Goal: Task Accomplishment & Management: Manage account settings

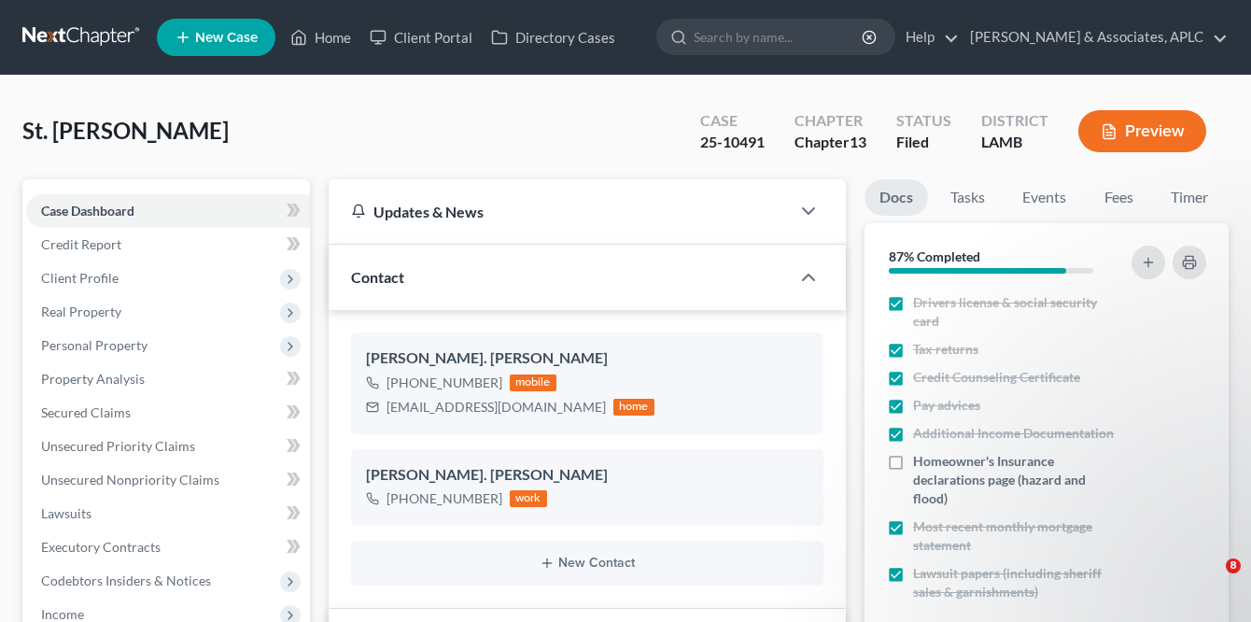
select select "8"
select select "0"
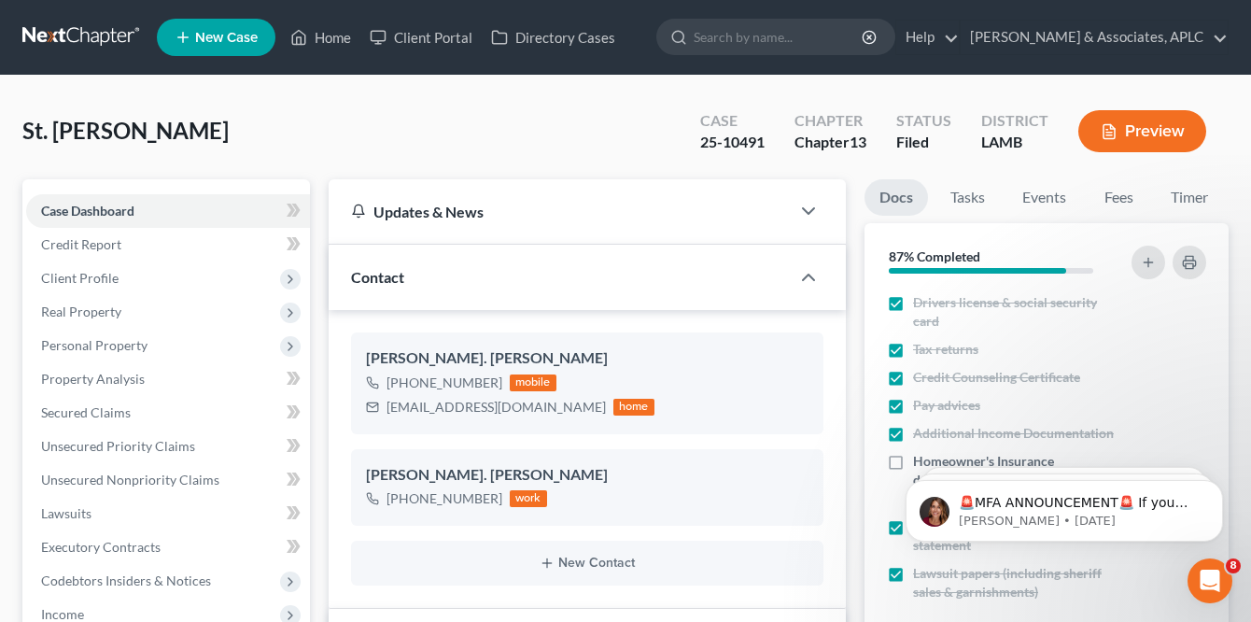
click at [55, 20] on nav "Home New Case Client Portal Directory Cases [PERSON_NAME] & Associates, APLC [P…" at bounding box center [625, 37] width 1251 height 75
click at [55, 35] on link at bounding box center [81, 38] width 119 height 34
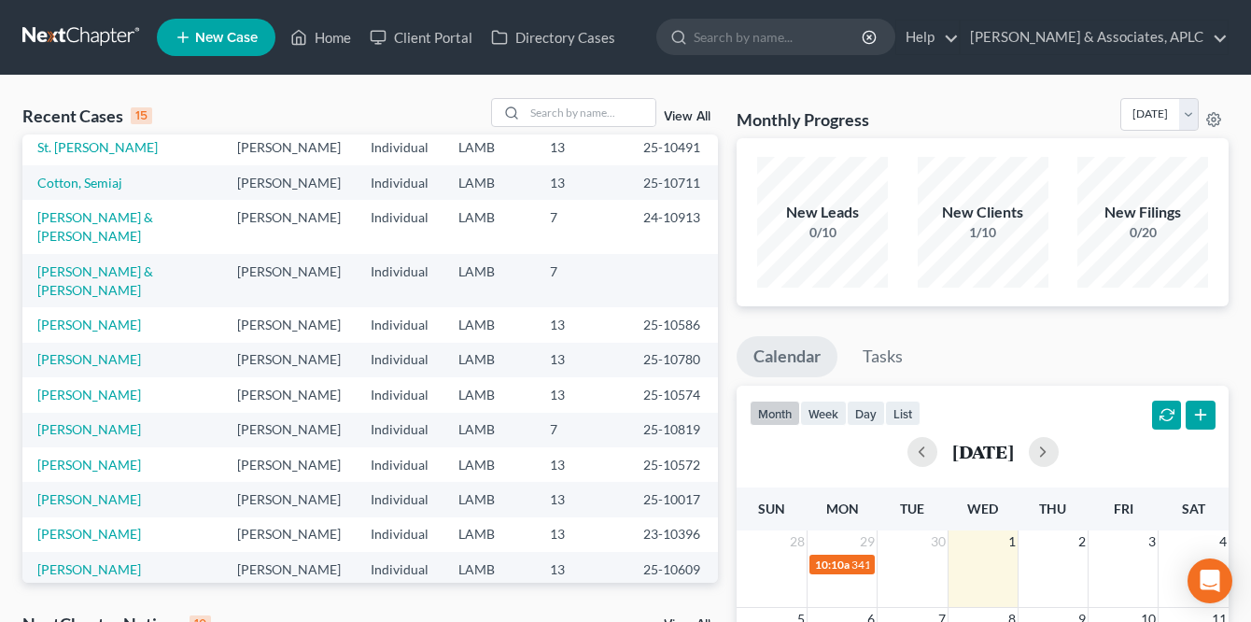
scroll to position [280, 0]
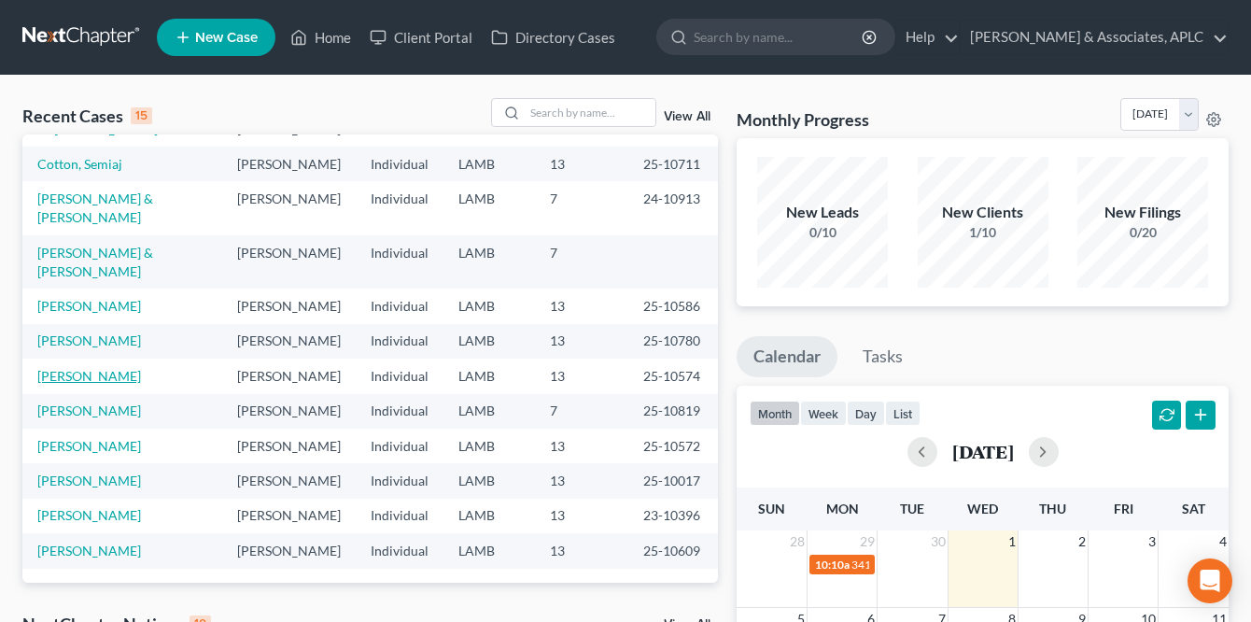
click at [102, 384] on link "[PERSON_NAME]" at bounding box center [89, 376] width 104 height 16
select select "8"
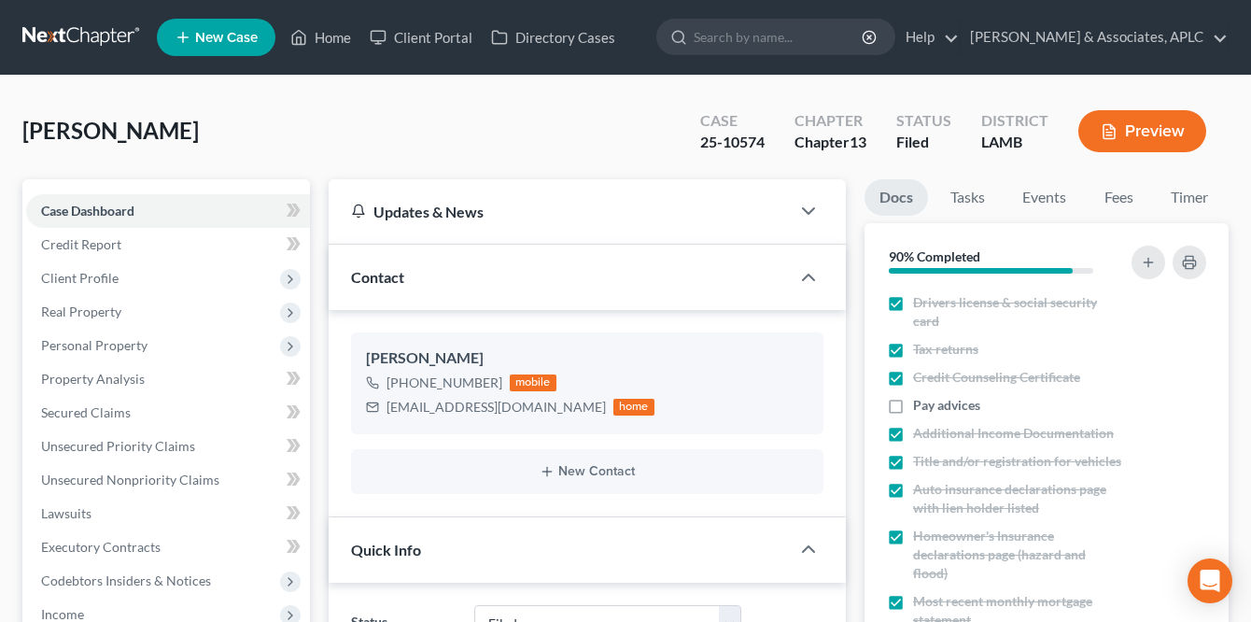
click at [76, 30] on link at bounding box center [81, 38] width 119 height 34
